Goal: Task Accomplishment & Management: Complete application form

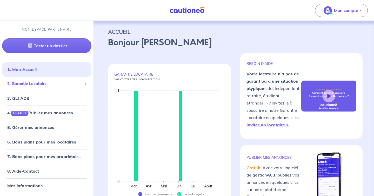
click at [54, 84] on span "2. Garantie Locataire" at bounding box center [44, 84] width 75 height 6
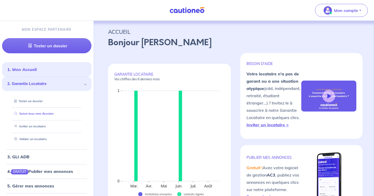
click at [49, 112] on link "Suivre tous mes dossiers" at bounding box center [33, 114] width 42 height 4
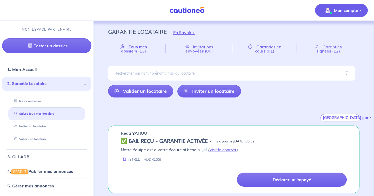
click at [346, 10] on p "Mon compte" at bounding box center [346, 10] width 24 height 6
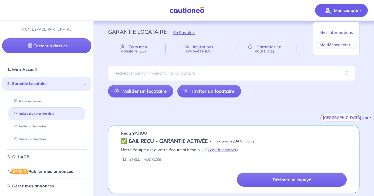
click at [341, 44] on link "Me déconnecter" at bounding box center [337, 45] width 42 height 8
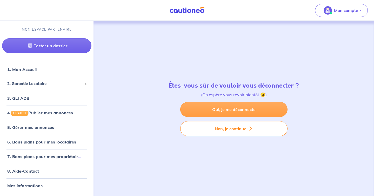
click at [251, 111] on link "Oui, je me déconnecte" at bounding box center [233, 109] width 107 height 15
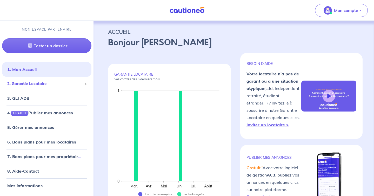
click at [62, 81] on div "2. Garantie Locataire" at bounding box center [46, 84] width 89 height 10
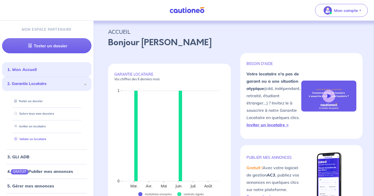
click at [46, 138] on link "Valider un locataire" at bounding box center [29, 139] width 34 height 4
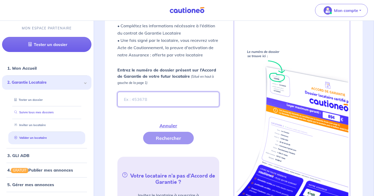
scroll to position [178, 0]
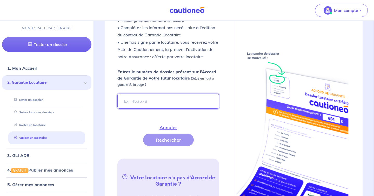
paste input "[URL][DOMAIN_NAME]"
type input "[URL][DOMAIN_NAME]"
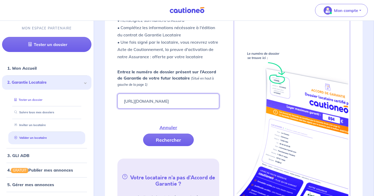
scroll to position [0, 0]
drag, startPoint x: 210, startPoint y: 102, endPoint x: 43, endPoint y: 99, distance: 166.9
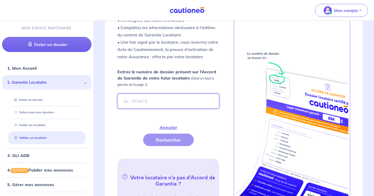
click at [175, 95] on input "Entrez le numéro de dossier présent sur l’Accord de Garantie de votre futur loc…" at bounding box center [168, 101] width 102 height 15
paste input "ip734V"
type input "ip734V"
click at [194, 134] on button "Rechercher" at bounding box center [168, 140] width 51 height 12
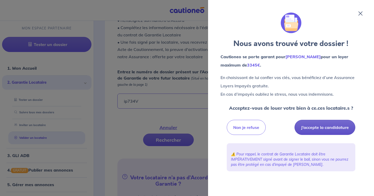
click at [318, 125] on button "J’accepte la candidature" at bounding box center [325, 127] width 61 height 15
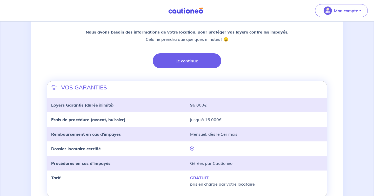
scroll to position [85, 0]
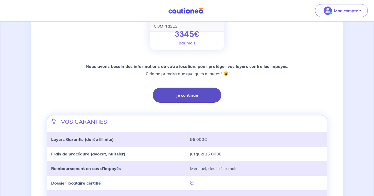
click at [201, 98] on button "Je continue" at bounding box center [187, 95] width 69 height 15
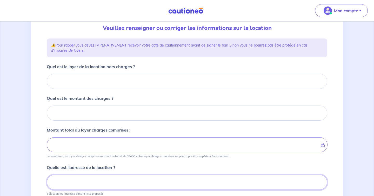
scroll to position [57, 0]
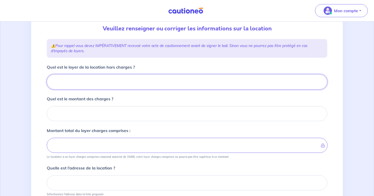
click at [129, 84] on input "Quel est le loyer de la location hors charges ?" at bounding box center [187, 81] width 281 height 15
paste input "1259.43"
type input "1259.43"
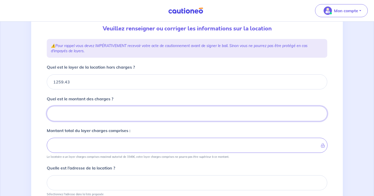
click at [113, 113] on input "Quel est le montant des charges ?" at bounding box center [187, 113] width 281 height 15
type input "1"
type input "1260.43"
type input "153"
type input "1412.43"
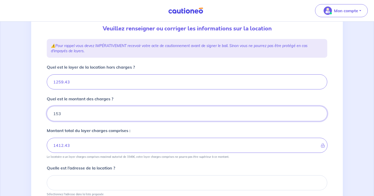
type input "153"
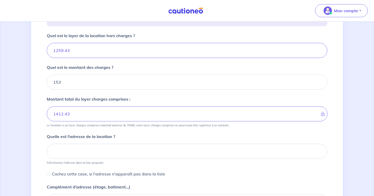
scroll to position [117, 0]
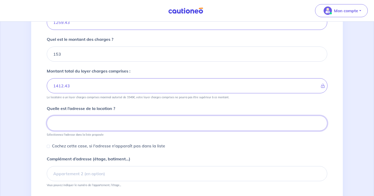
click at [113, 123] on input at bounding box center [187, 123] width 281 height 15
click at [108, 120] on input at bounding box center [187, 123] width 281 height 15
paste input "27 rue de la Cour des Noues 75020 PARIS"
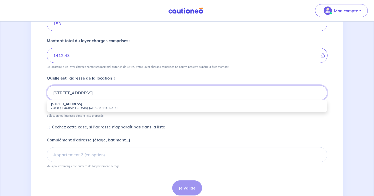
scroll to position [152, 0]
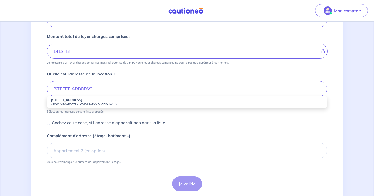
click at [101, 100] on li "27 Rue de la Cour des Noues 75020 Paris, France" at bounding box center [187, 101] width 281 height 11
type input "27 Rue de la Cour des Noues, 75020 Paris, France"
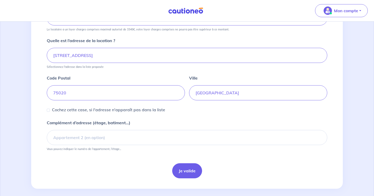
scroll to position [190, 0]
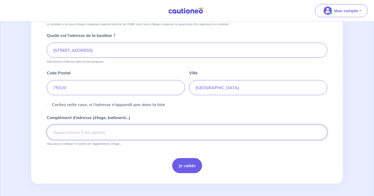
click at [123, 131] on input "Complément d’adresse (étage, batiment...)" at bounding box center [187, 132] width 281 height 15
click at [53, 131] on input "4ème étage" at bounding box center [187, 132] width 281 height 15
click at [101, 134] on input "escalier B, 4ème étage" at bounding box center [187, 132] width 281 height 15
type input "escalier B, 4ème étage, porte gauche"
click at [184, 163] on button "Je valide" at bounding box center [187, 165] width 30 height 15
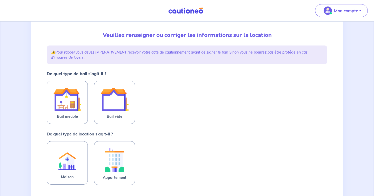
scroll to position [65, 0]
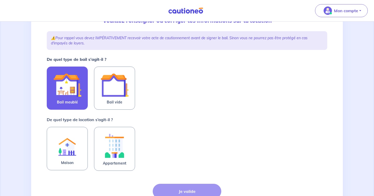
click at [70, 94] on img at bounding box center [67, 85] width 28 height 28
click at [0, 0] on input "Bail meublé" at bounding box center [0, 0] width 0 height 0
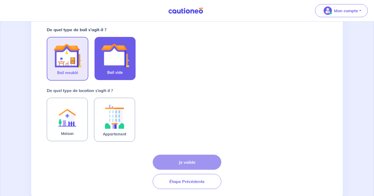
scroll to position [110, 0]
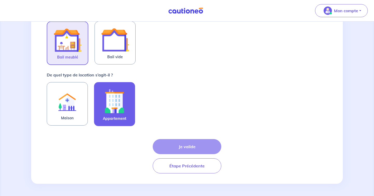
click at [109, 95] on img at bounding box center [115, 101] width 28 height 29
click at [0, 0] on input "Appartement" at bounding box center [0, 0] width 0 height 0
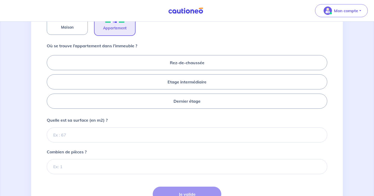
scroll to position [210, 0]
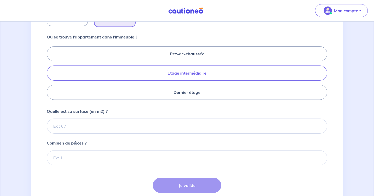
click at [186, 72] on label "Etage intermédiaire" at bounding box center [187, 73] width 281 height 15
click at [50, 72] on input "Etage intermédiaire" at bounding box center [48, 72] width 3 height 3
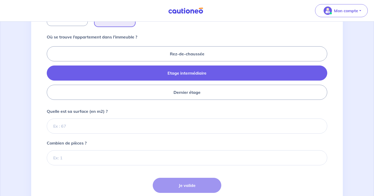
radio input "true"
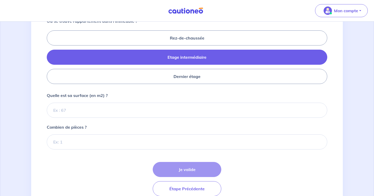
scroll to position [229, 0]
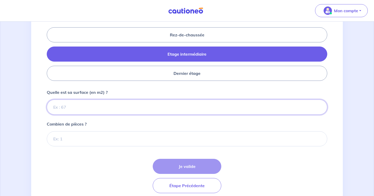
click at [122, 104] on input "Quelle est sa surface (en m2) ?" at bounding box center [187, 107] width 281 height 15
type input "39"
type input "39.08"
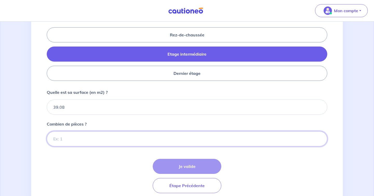
click at [124, 137] on input "Combien de pièces ?" at bounding box center [187, 138] width 281 height 15
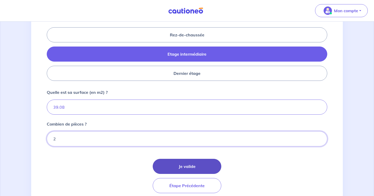
type input "2"
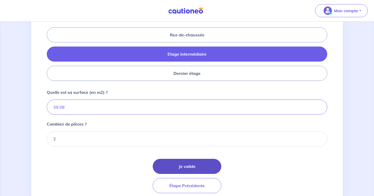
click at [184, 166] on button "Je valide" at bounding box center [187, 166] width 69 height 15
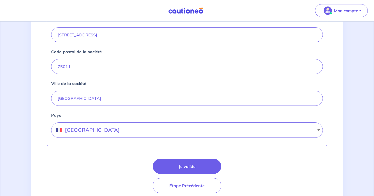
scroll to position [245, 0]
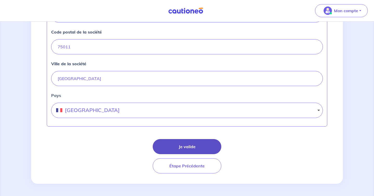
click at [187, 145] on button "Je valide" at bounding box center [187, 146] width 69 height 15
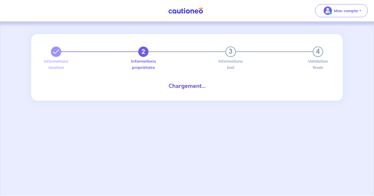
select select "FR"
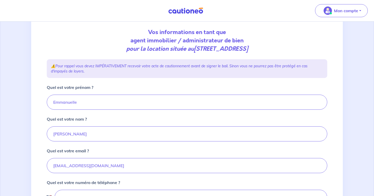
scroll to position [69, 0]
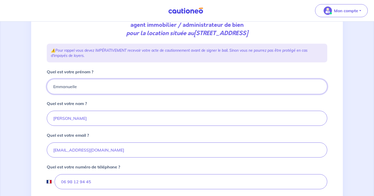
drag, startPoint x: 86, startPoint y: 88, endPoint x: 44, endPoint y: 81, distance: 42.4
click at [44, 81] on div "2 3 4 Informations location Informations propriétaire Informations bail Validat…" at bounding box center [187, 104] width 287 height 278
type input "Claude"
drag, startPoint x: 81, startPoint y: 117, endPoint x: 40, endPoint y: 117, distance: 41.8
click at [40, 117] on div "2 3 4 Informations location Informations propriétaire Informations bail Validat…" at bounding box center [187, 106] width 312 height 282
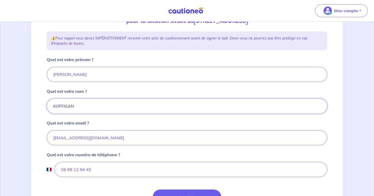
scroll to position [103, 0]
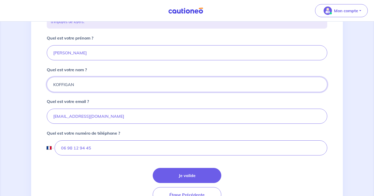
type input "KOFFIGAN"
drag, startPoint x: 114, startPoint y: 113, endPoint x: 28, endPoint y: 113, distance: 86.3
click at [28, 113] on div "2 3 4 Informations location Informations propriétaire Informations bail Validat…" at bounding box center [187, 71] width 374 height 307
type input "c.koffigan@fredelion.com"
drag, startPoint x: 107, startPoint y: 152, endPoint x: 54, endPoint y: 148, distance: 53.2
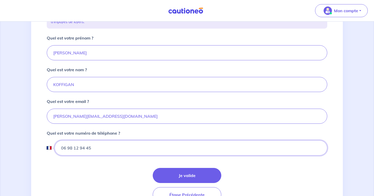
click at [54, 148] on div "International Afghanistan Afrique du Sud Albanie Algérie Allemagne Andorre Ang…" at bounding box center [187, 147] width 281 height 15
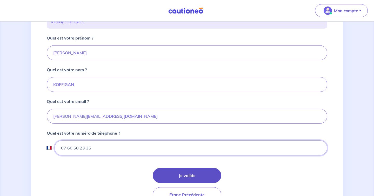
type input "07 60 50 23 35"
click at [180, 175] on button "Je valide" at bounding box center [187, 175] width 69 height 15
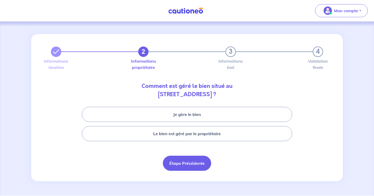
click at [184, 160] on button "Étape Précédente" at bounding box center [187, 163] width 48 height 15
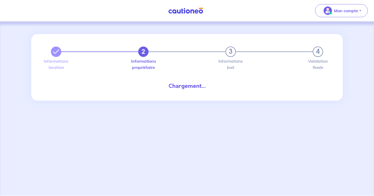
select select "FR"
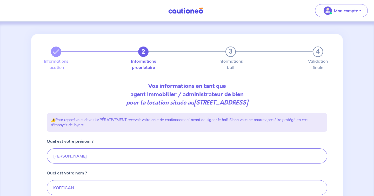
scroll to position [86, 0]
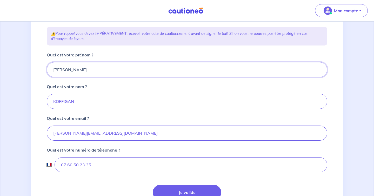
drag, startPoint x: 90, startPoint y: 73, endPoint x: 23, endPoint y: 57, distance: 69.2
click at [23, 57] on div "2 3 4 Informations location Informations propriétaire Informations bail Validat…" at bounding box center [187, 88] width 374 height 307
type input "Emmanuelle"
drag, startPoint x: 81, startPoint y: 100, endPoint x: 24, endPoint y: 102, distance: 56.9
click at [24, 102] on div "2 3 4 Informations location Informations propriétaire Informations bail Validat…" at bounding box center [187, 88] width 374 height 307
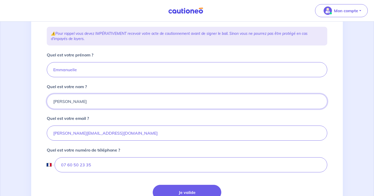
type input "THOMAS"
drag, startPoint x: 112, startPoint y: 131, endPoint x: 24, endPoint y: 130, distance: 87.3
click at [24, 130] on div "2 3 4 Informations location Informations propriétaire Informations bail Validat…" at bounding box center [187, 88] width 374 height 307
type input "immo@paris11gestion.com"
drag, startPoint x: 98, startPoint y: 167, endPoint x: 40, endPoint y: 166, distance: 58.8
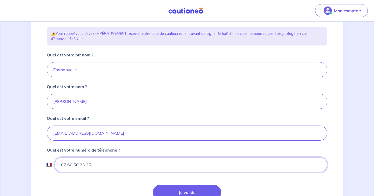
click at [40, 166] on div "2 3 4 Informations location Informations propriétaire Informations bail Validat…" at bounding box center [187, 89] width 312 height 282
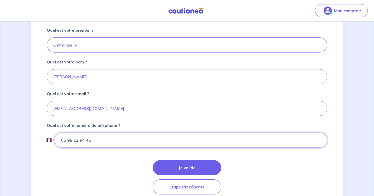
scroll to position [118, 0]
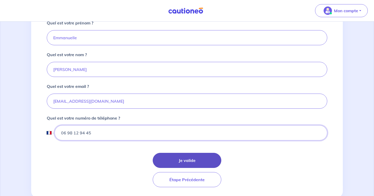
type input "06 98 12 94 45"
click at [182, 158] on button "Je valide" at bounding box center [187, 160] width 69 height 15
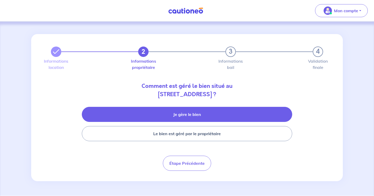
click at [184, 116] on button "Je gère le bien" at bounding box center [187, 114] width 211 height 15
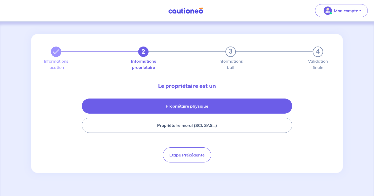
click at [173, 105] on button "Propriétaire physique" at bounding box center [187, 106] width 211 height 15
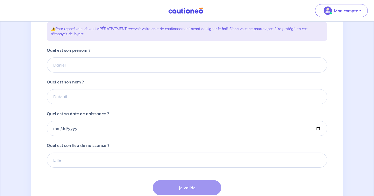
scroll to position [87, 0]
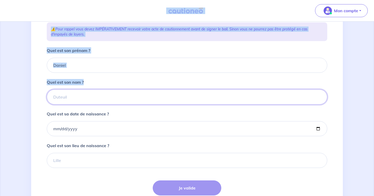
click at [107, 103] on input "Quel est son nom ?" at bounding box center [187, 96] width 281 height 15
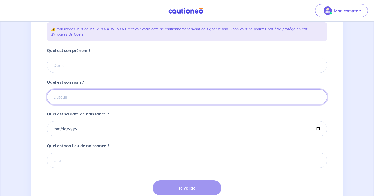
click at [107, 103] on input "Quel est son nom ?" at bounding box center [187, 96] width 281 height 15
type input "ESCALANTE"
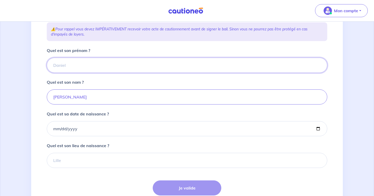
click at [108, 71] on input "Quel est son prénom ?" at bounding box center [187, 65] width 281 height 15
type input "Anne"
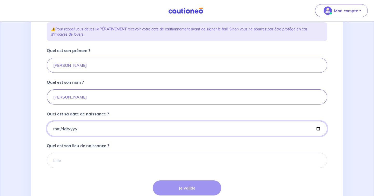
click at [125, 136] on input "Quel est sa date de naissance ?" at bounding box center [187, 128] width 281 height 15
type input "1964-06-05"
click at [116, 168] on input "Quel est son lieu de naissance ?" at bounding box center [187, 160] width 281 height 15
paste input "maisondubricoleur@gmail.com"
type input "maisondubricoleur@gmail.com"
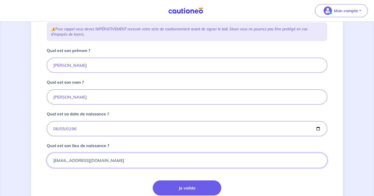
drag, startPoint x: 134, startPoint y: 169, endPoint x: 48, endPoint y: 157, distance: 87.1
click at [48, 157] on div "Quel est son lieu de naissance ? maisondubricoleur@gmail.com" at bounding box center [187, 154] width 281 height 25
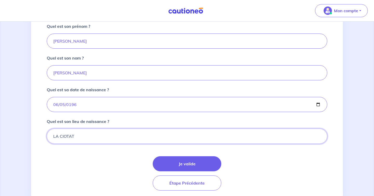
scroll to position [136, 0]
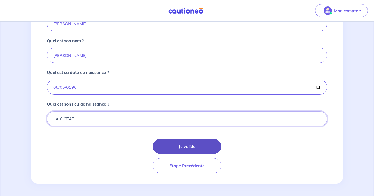
type input "LA CIOTAT"
click at [188, 142] on button "Je valide" at bounding box center [187, 146] width 69 height 15
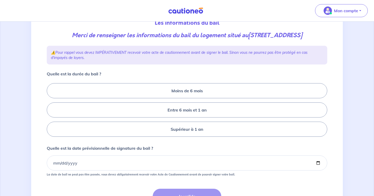
scroll to position [90, 0]
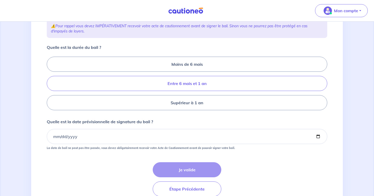
click at [182, 91] on label "Entre 6 mois et 1 an" at bounding box center [187, 83] width 281 height 15
click at [50, 85] on input "Entre 6 mois et 1 an" at bounding box center [48, 83] width 3 height 3
radio input "true"
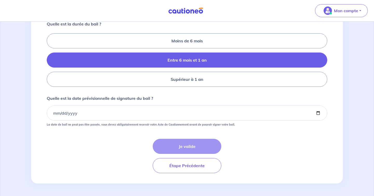
scroll to position [117, 0]
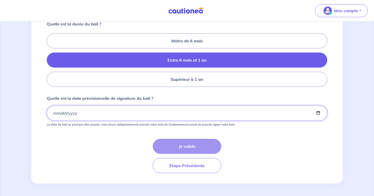
click at [105, 119] on input "Quelle est la date prévisionnelle de signature du bail ?" at bounding box center [187, 113] width 281 height 15
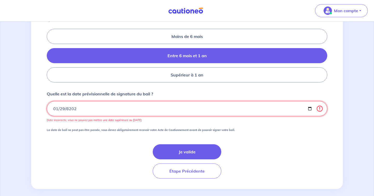
type input "2025-01-29"
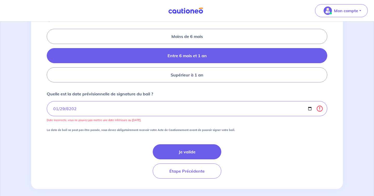
click at [125, 142] on form "Quelle est la durée du bail ? Moins de 6 mois Entre 6 mois et 1 an Supérieur à …" at bounding box center [187, 97] width 281 height 162
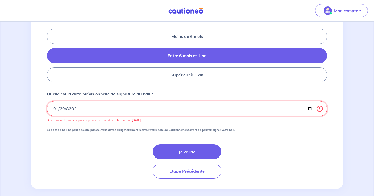
click at [63, 116] on input "2025-01-29" at bounding box center [187, 108] width 281 height 15
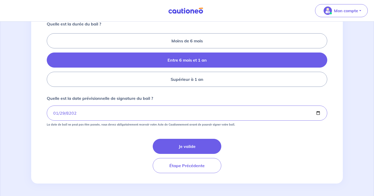
click at [84, 144] on div "Je valide Étape Précédente" at bounding box center [187, 156] width 281 height 34
click at [57, 117] on input "2025-08-29" at bounding box center [187, 113] width 281 height 15
click at [58, 117] on input "2025-08-29" at bounding box center [187, 113] width 281 height 15
type input "2025-08-28"
click at [121, 145] on div "Je valide Étape Précédente" at bounding box center [187, 156] width 281 height 34
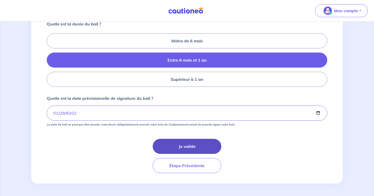
click at [170, 148] on button "Je valide" at bounding box center [187, 146] width 69 height 15
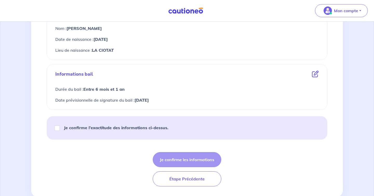
scroll to position [240, 0]
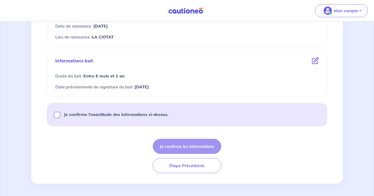
click at [57, 115] on input "Je confirme l’exactitude des informations ci-dessus." at bounding box center [57, 114] width 5 height 5
checkbox input "true"
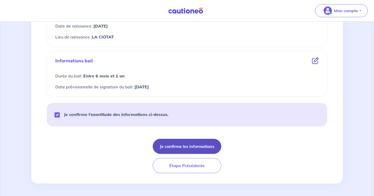
click at [183, 146] on button "Je confirme les informations" at bounding box center [187, 146] width 69 height 15
